Goal: Communication & Community: Answer question/provide support

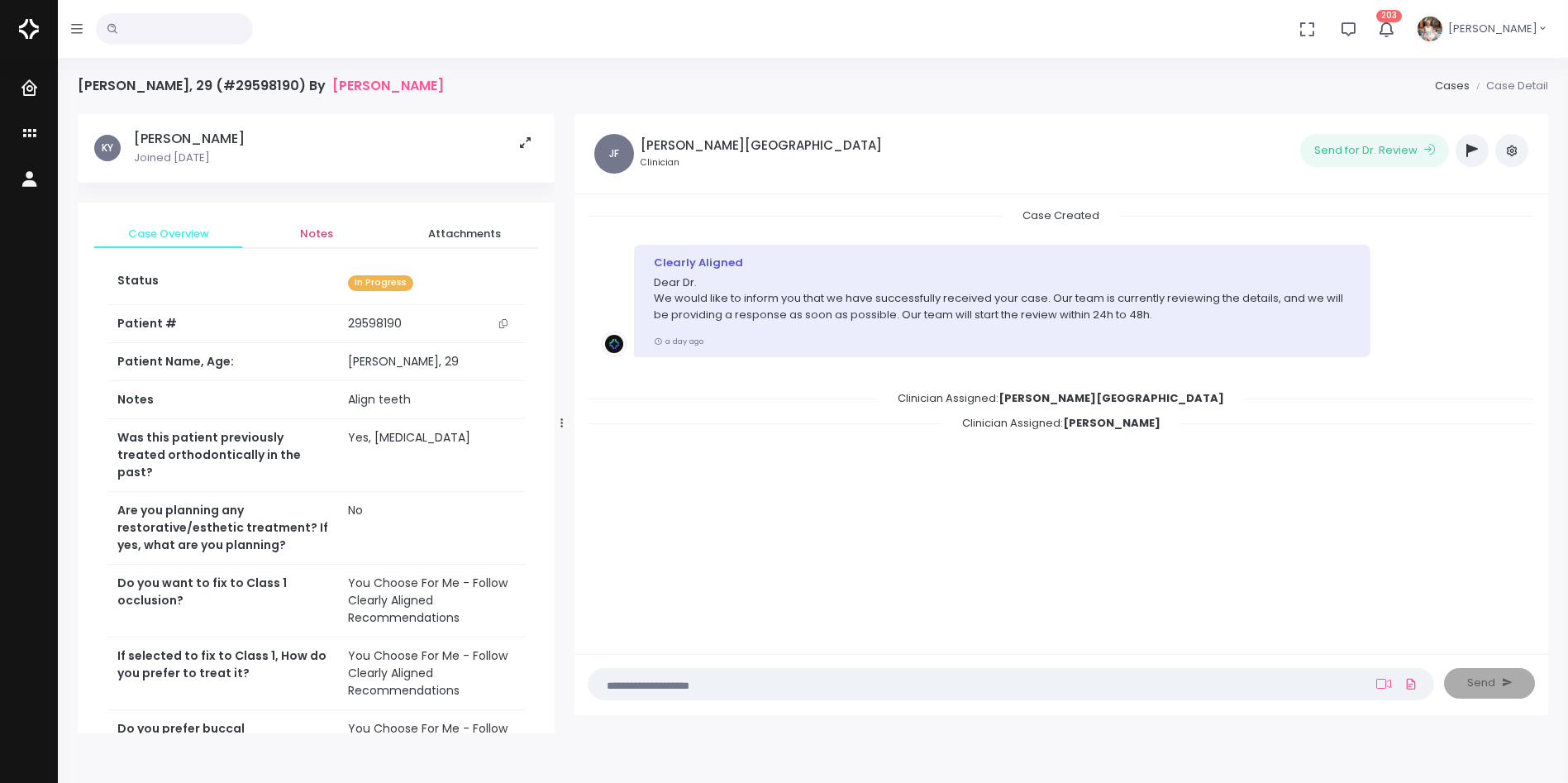
click at [317, 234] on span "Notes" at bounding box center [316, 233] width 122 height 16
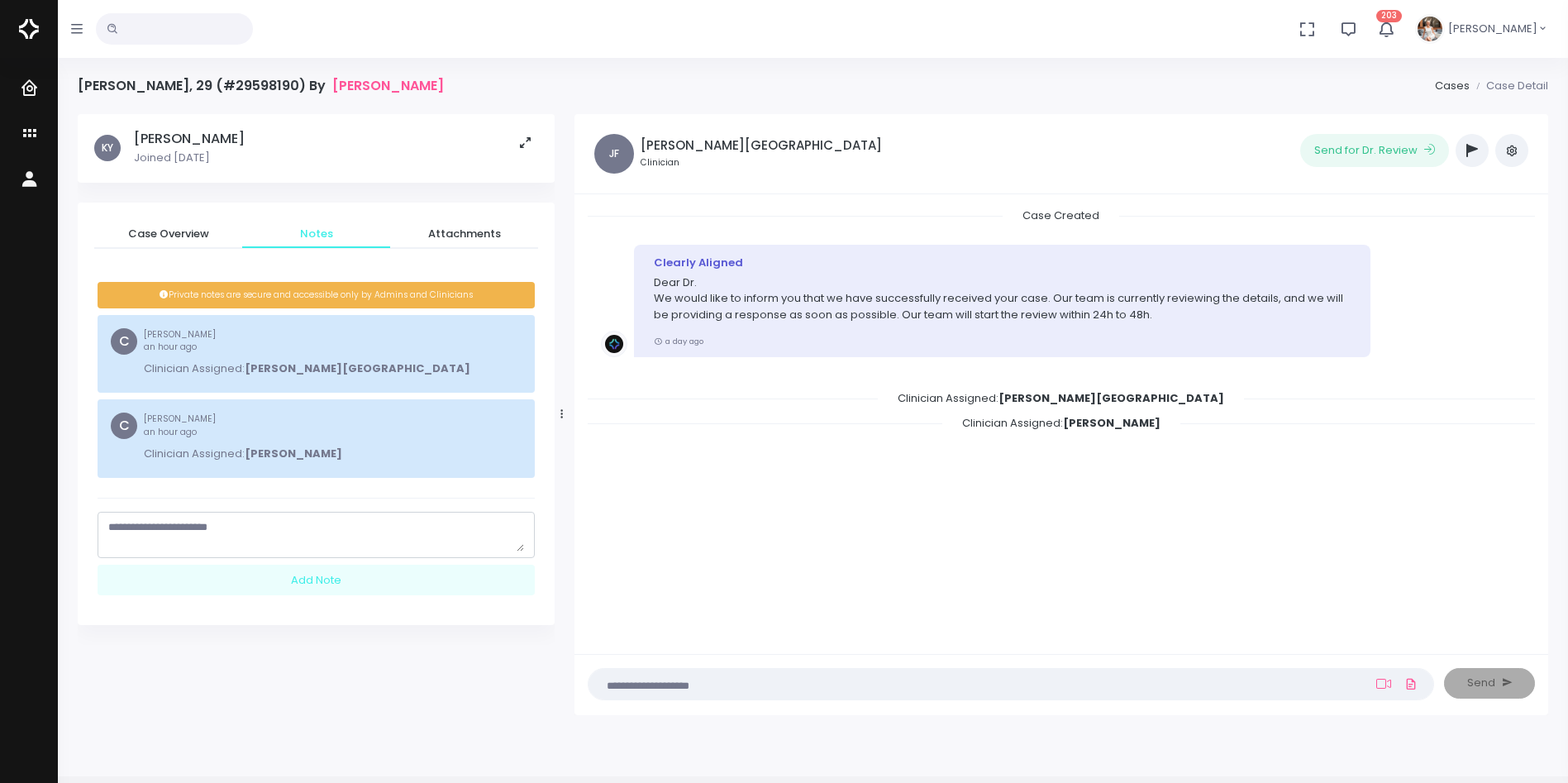
click at [274, 530] on textarea "scrollable content" at bounding box center [316, 535] width 416 height 32
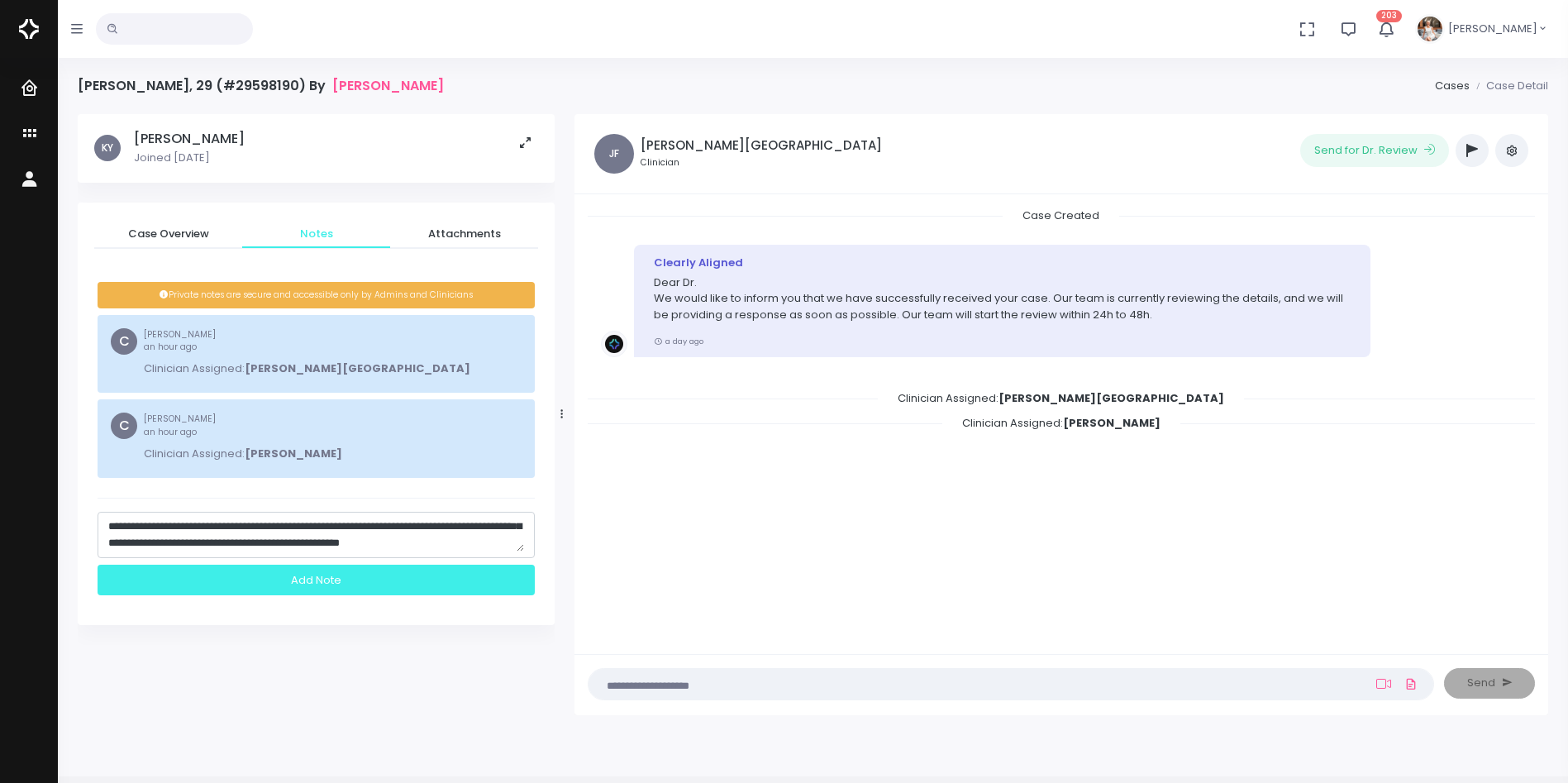
type textarea "**********"
click at [331, 570] on div "Add Note" at bounding box center [315, 580] width 437 height 31
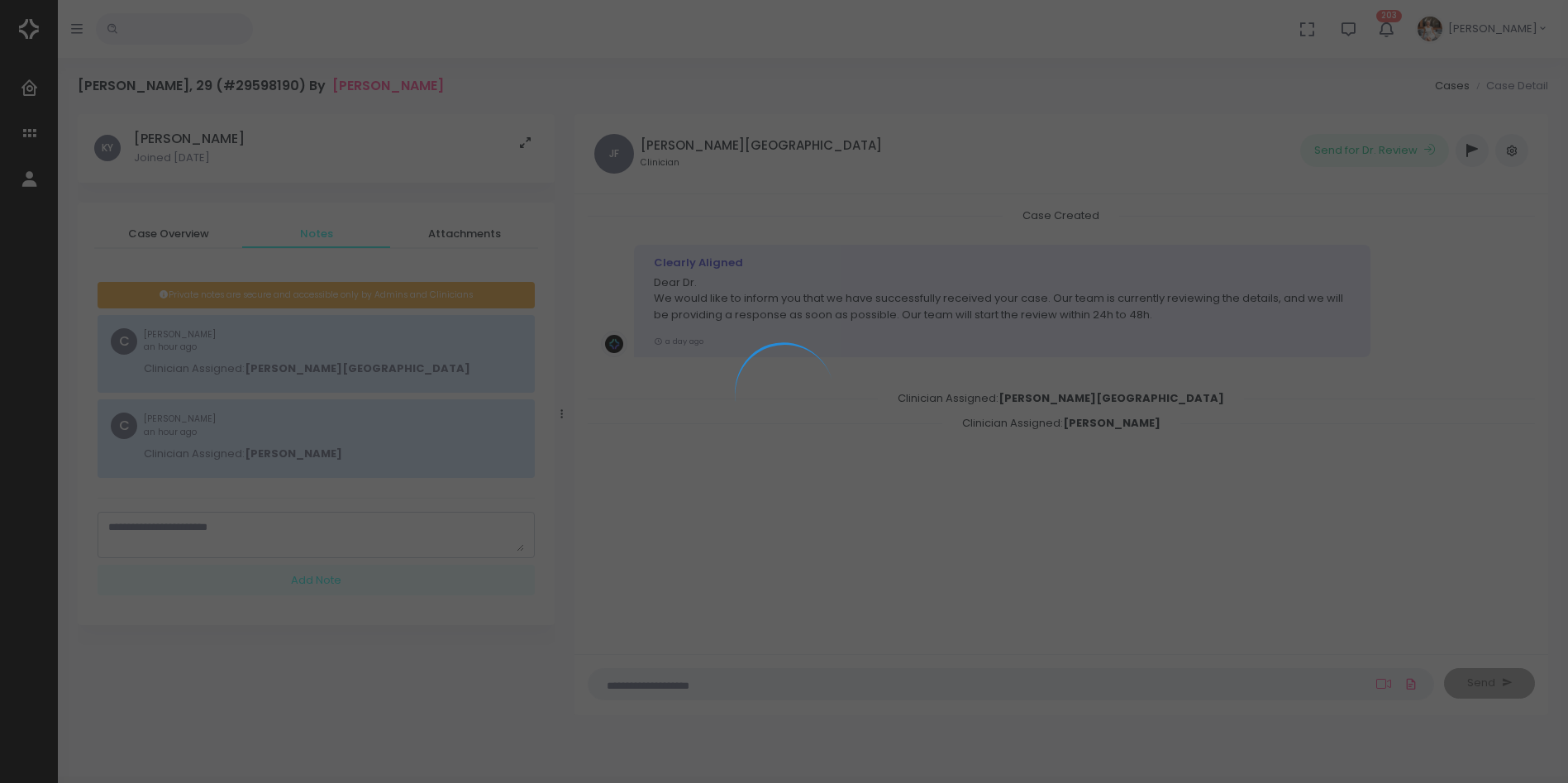
scroll to position [0, 0]
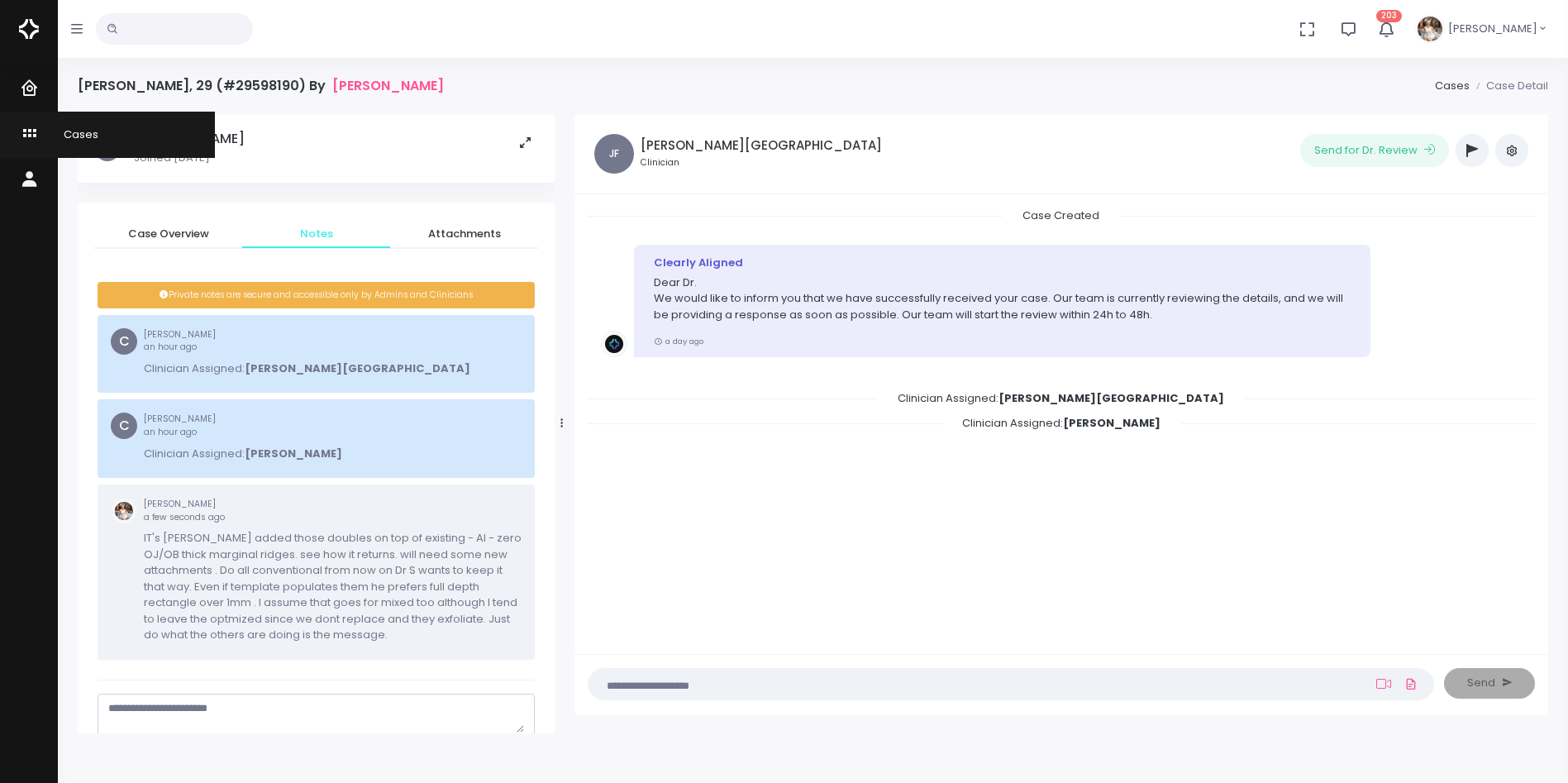
click at [27, 130] on icon "scrollable content" at bounding box center [31, 135] width 23 height 20
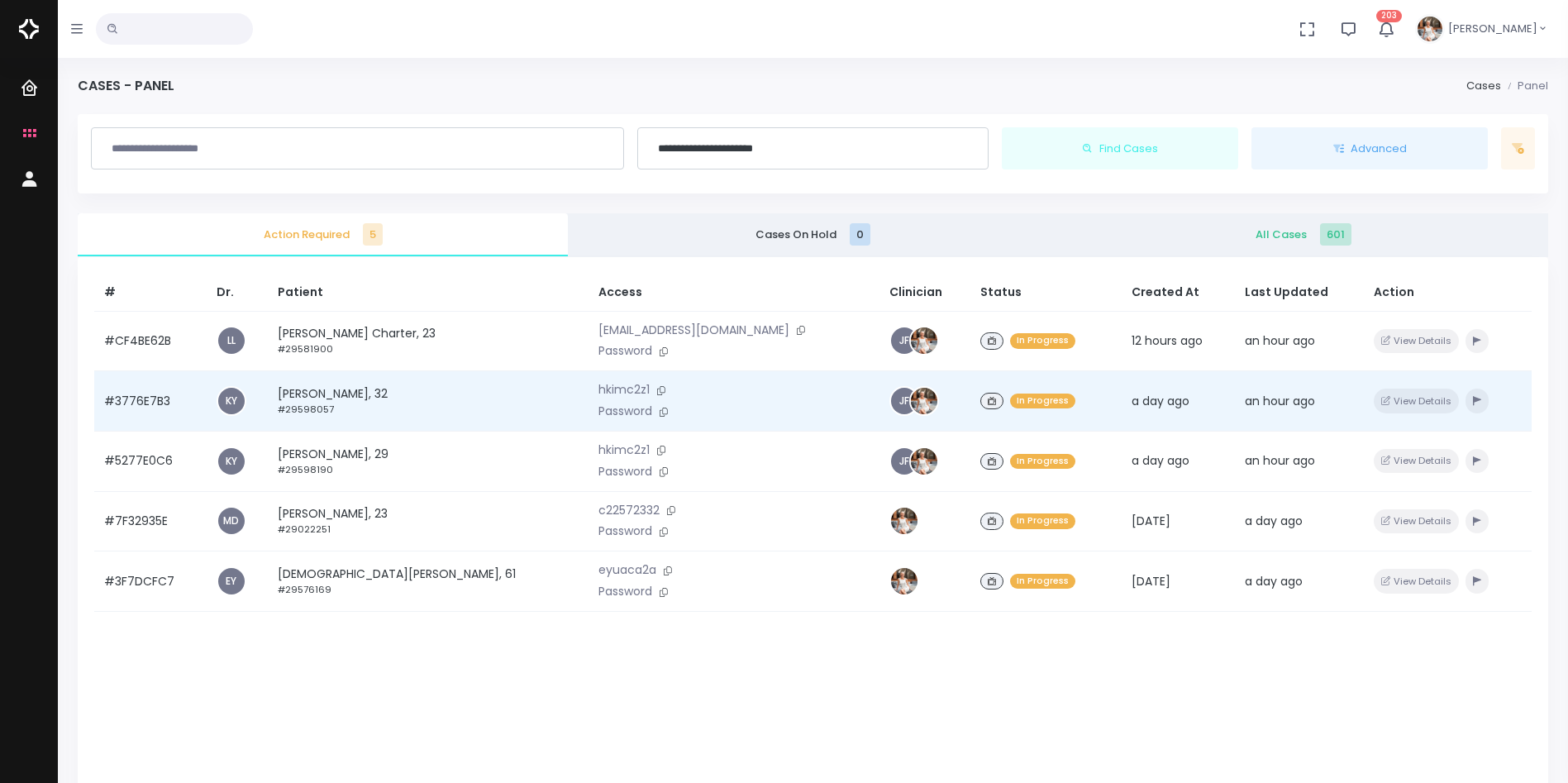
click at [146, 402] on td "#3776E7B3" at bounding box center [151, 401] width 112 height 60
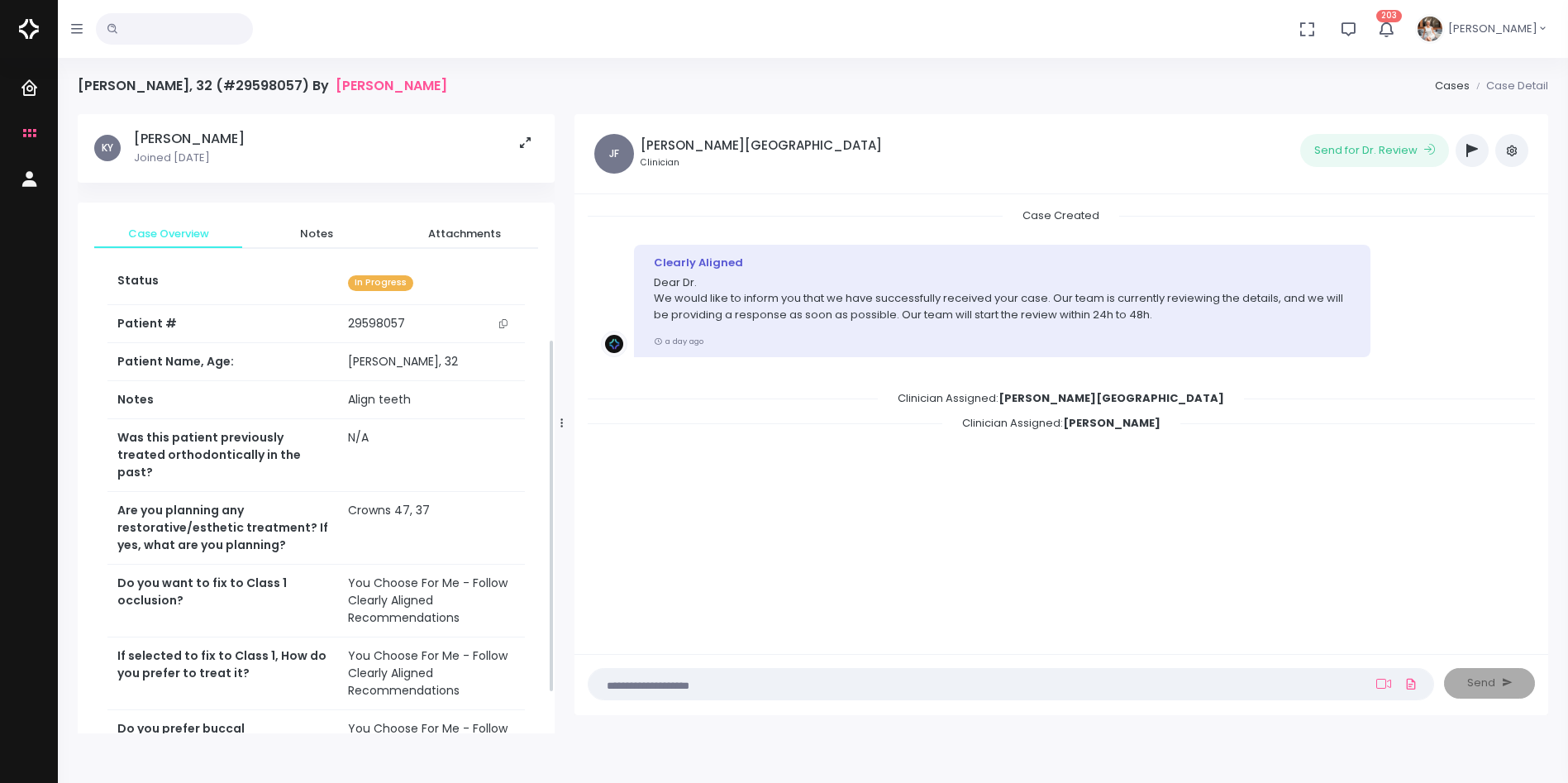
scroll to position [413, 0]
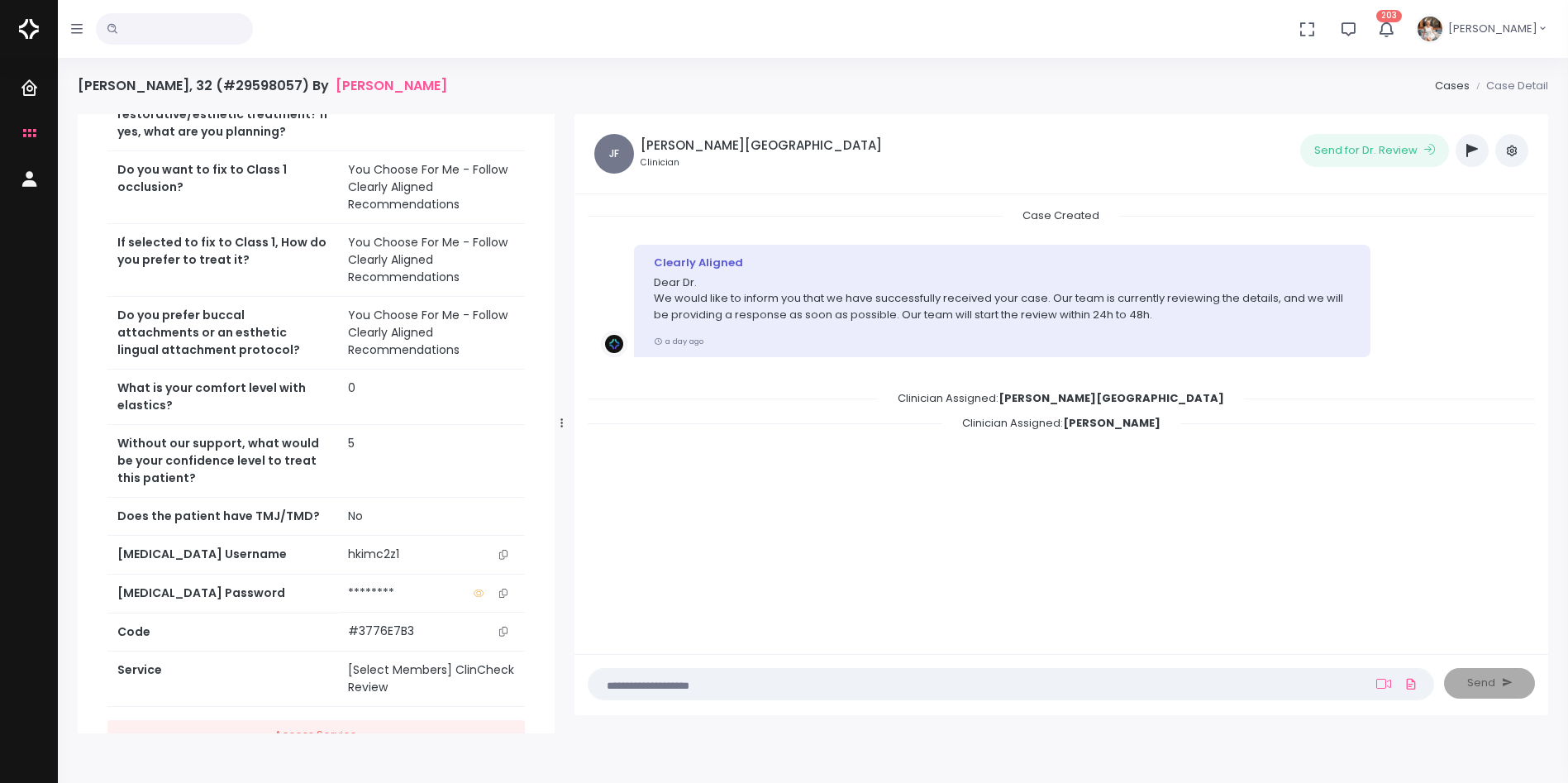
click at [504, 550] on icon "scrollable content" at bounding box center [504, 554] width 9 height 9
